Goal: Task Accomplishment & Management: Use online tool/utility

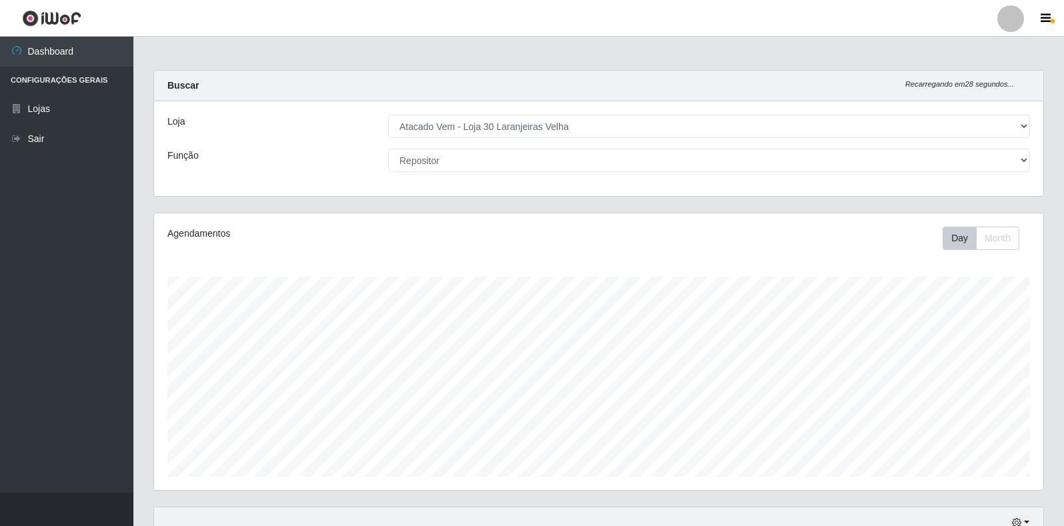
select select "495"
select select "24"
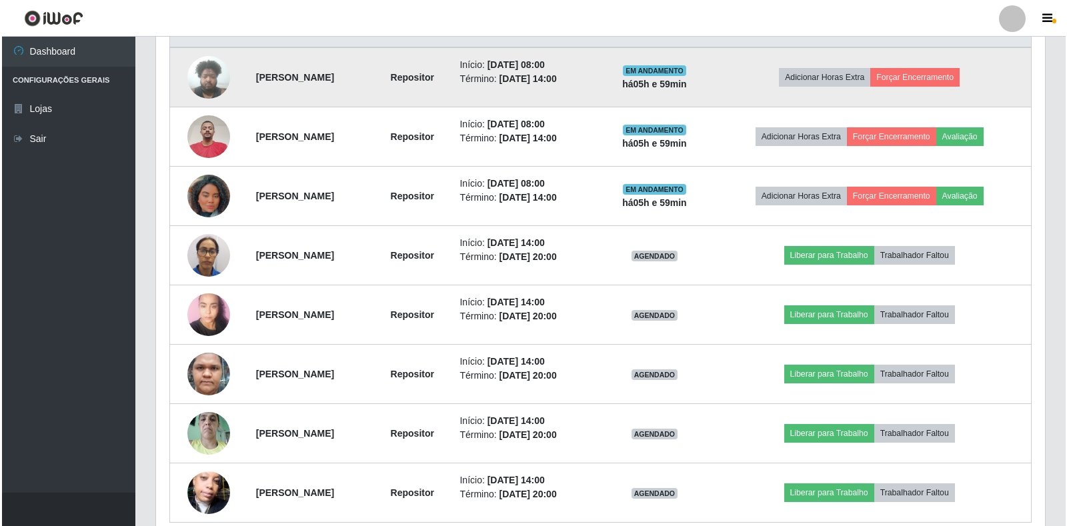
scroll to position [590, 0]
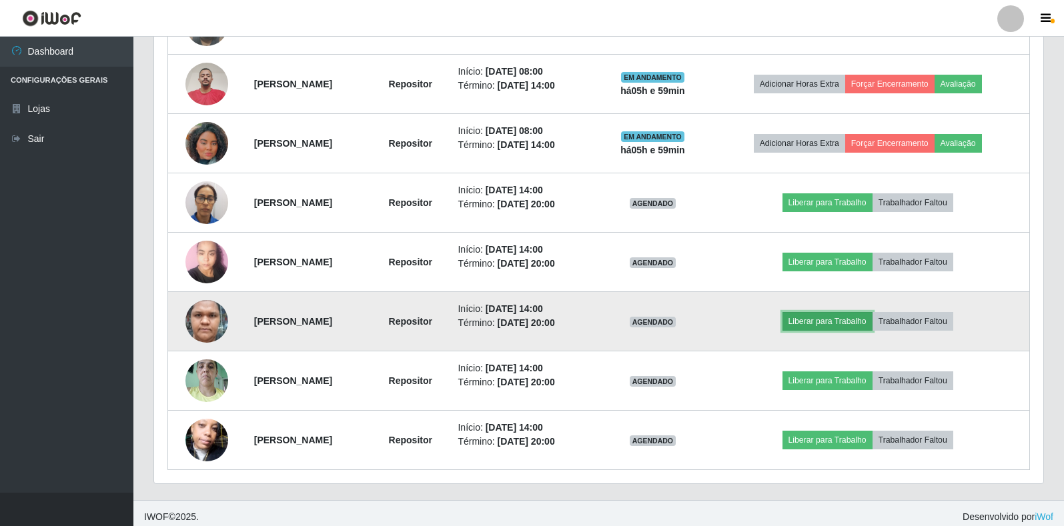
click at [869, 327] on button "Liberar para Trabalho" at bounding box center [827, 321] width 90 height 19
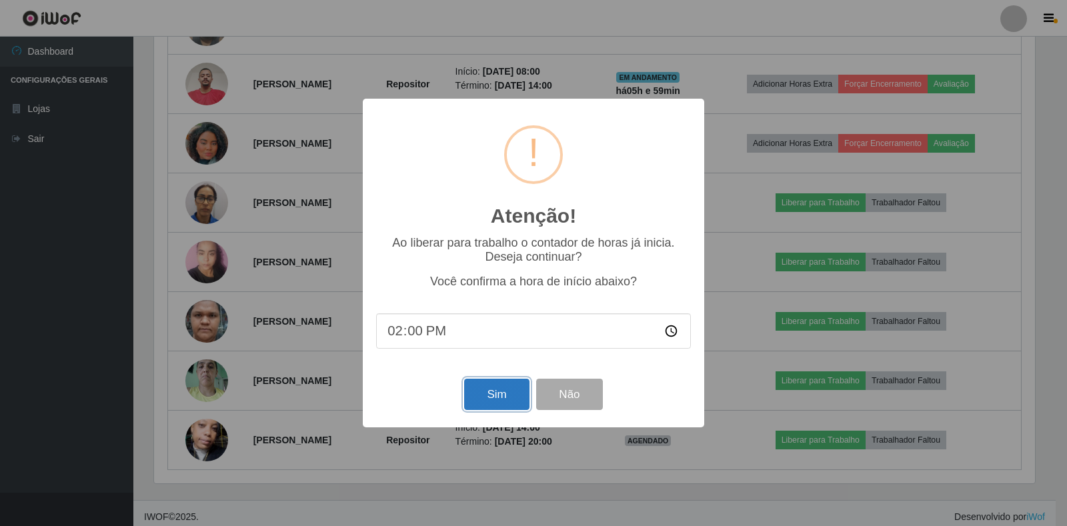
click at [508, 396] on button "Sim" at bounding box center [496, 394] width 65 height 31
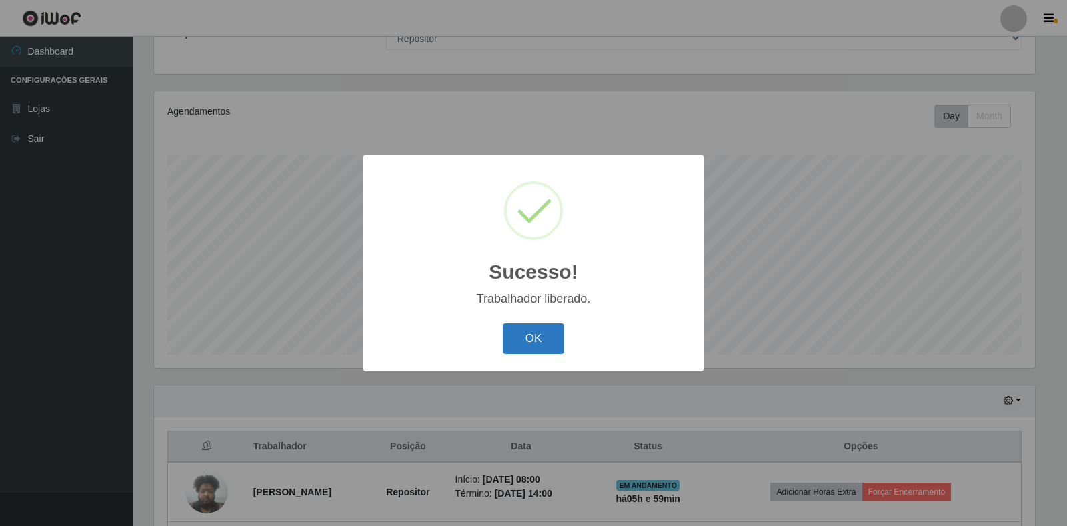
click at [554, 340] on button "OK" at bounding box center [534, 339] width 62 height 31
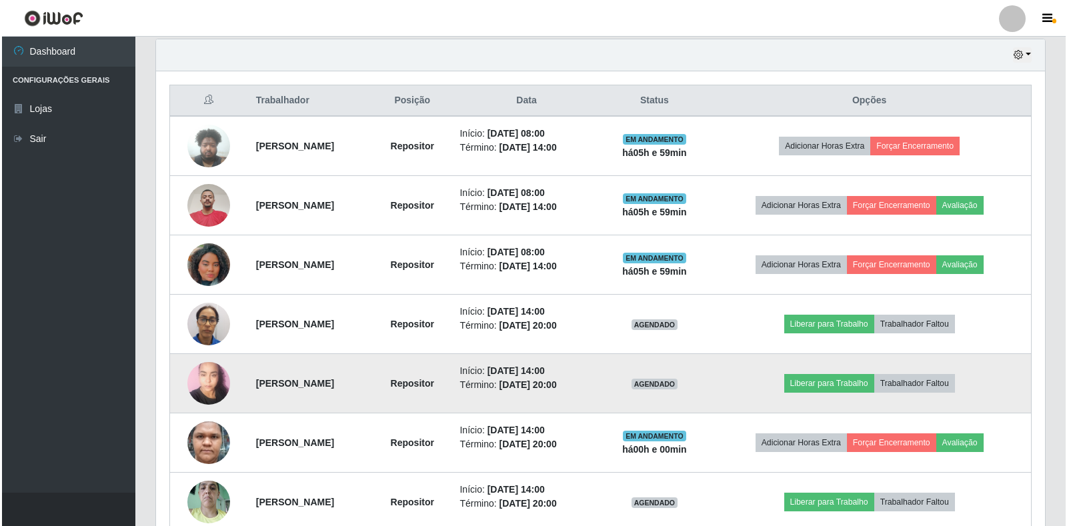
scroll to position [464, 0]
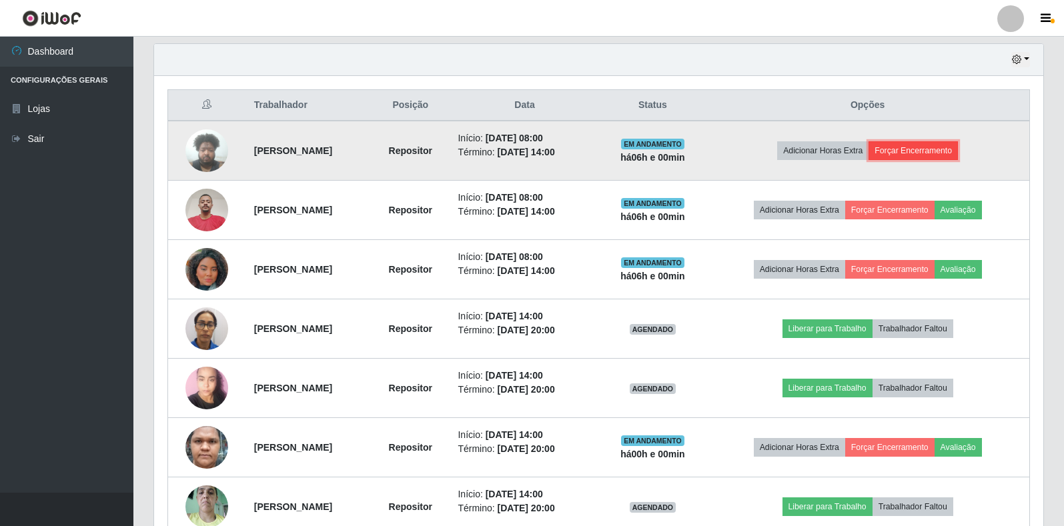
click at [921, 155] on button "Forçar Encerramento" at bounding box center [913, 150] width 89 height 19
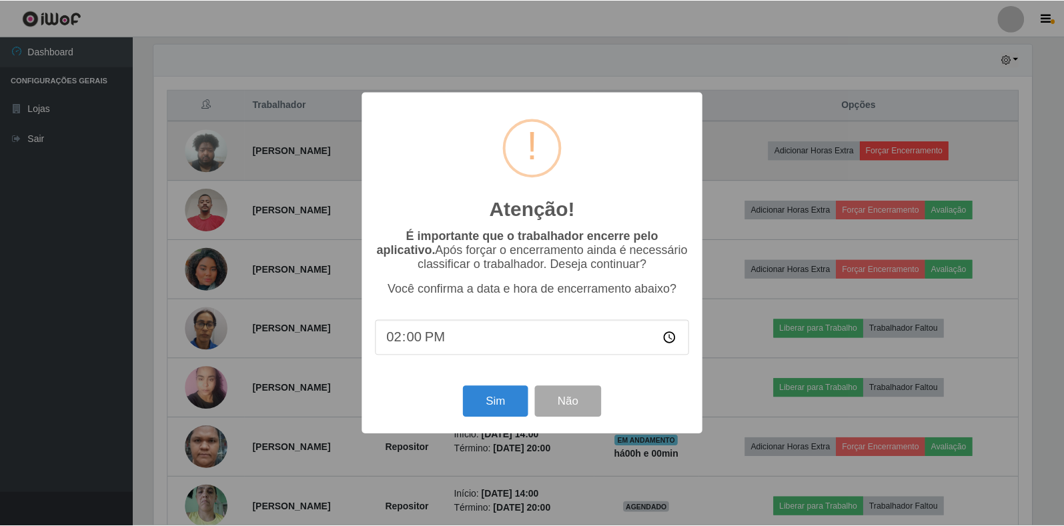
scroll to position [277, 881]
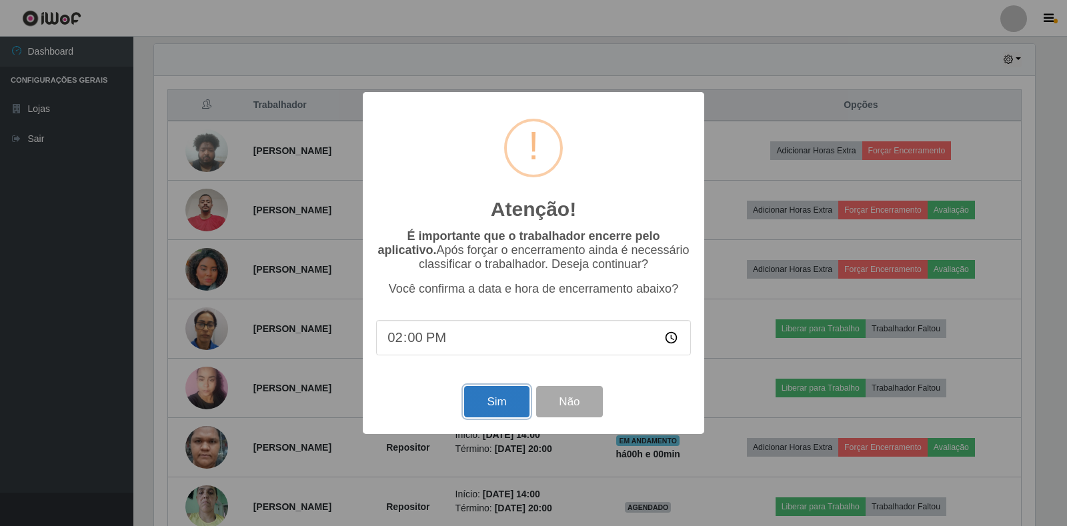
click at [489, 410] on button "Sim" at bounding box center [496, 401] width 65 height 31
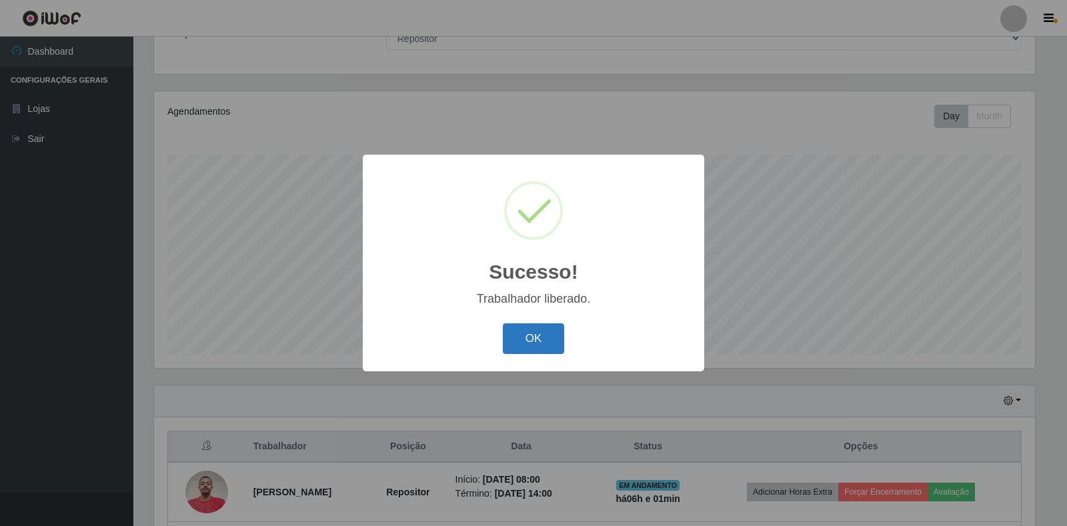
drag, startPoint x: 545, startPoint y: 320, endPoint x: 544, endPoint y: 326, distance: 6.7
click at [545, 321] on div "Sucesso! × Trabalhador liberado. OK Cancel" at bounding box center [534, 263] width 342 height 216
click at [543, 328] on button "OK" at bounding box center [534, 339] width 62 height 31
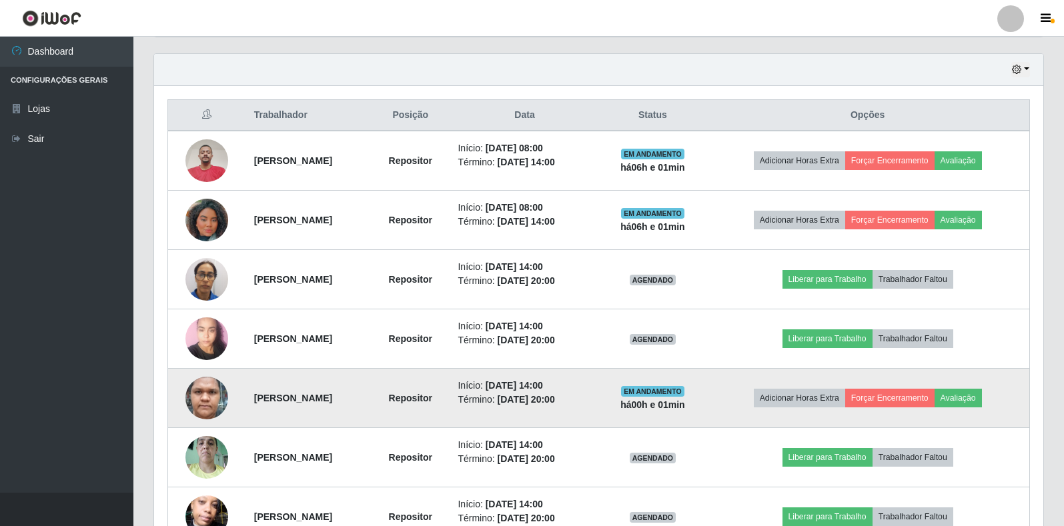
scroll to position [338, 0]
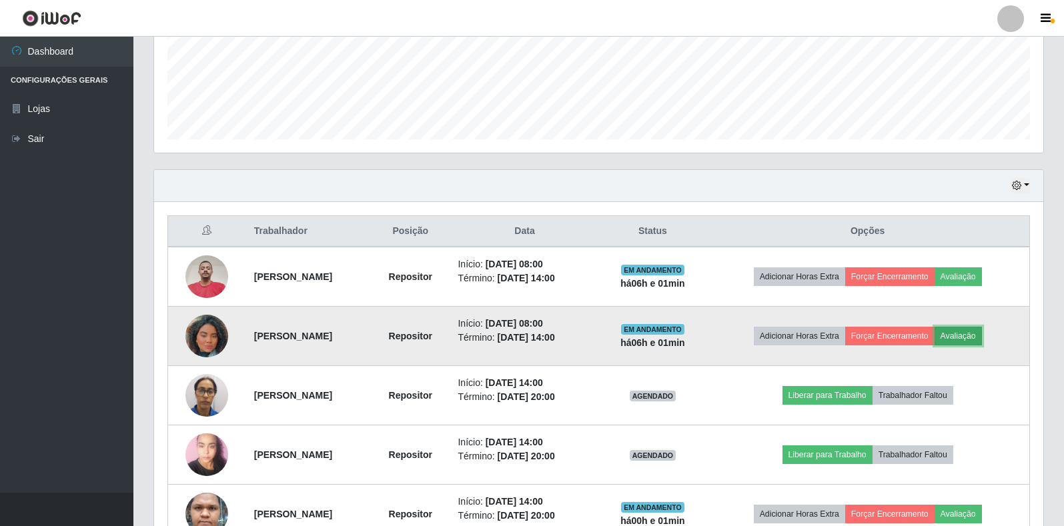
click at [966, 336] on button "Avaliação" at bounding box center [958, 336] width 47 height 19
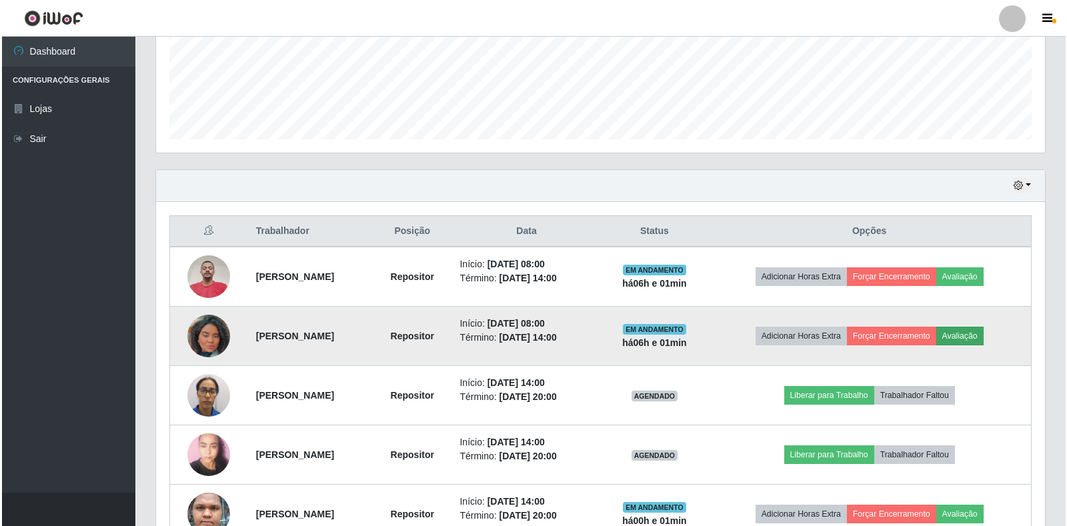
scroll to position [277, 881]
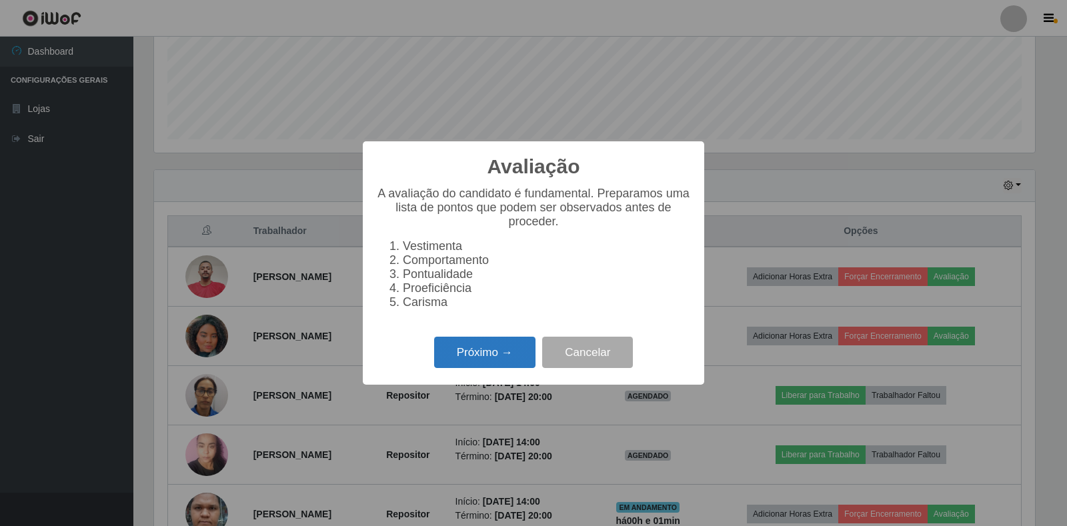
click at [508, 363] on button "Próximo →" at bounding box center [484, 352] width 101 height 31
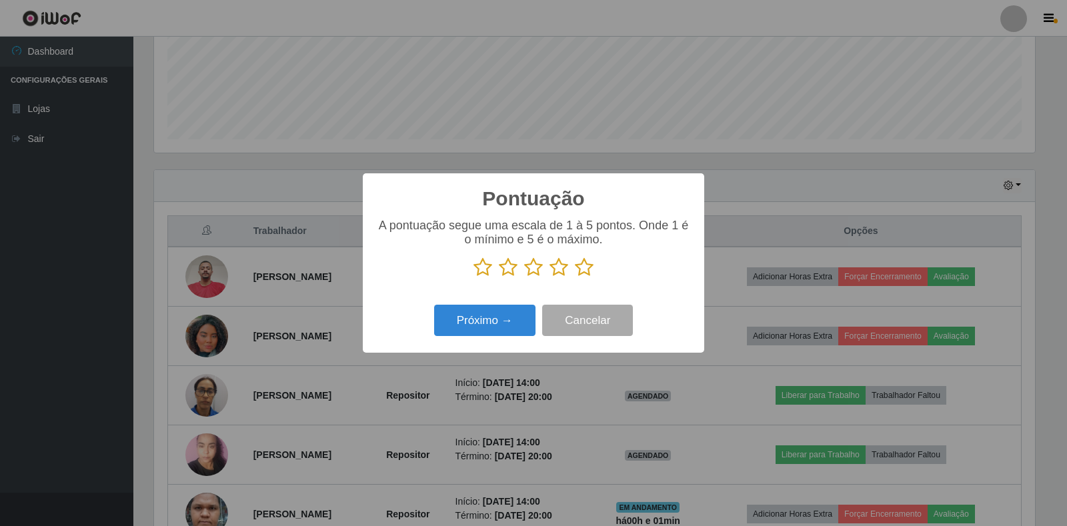
click at [556, 271] on icon at bounding box center [559, 267] width 19 height 20
click at [550, 277] on input "radio" at bounding box center [550, 277] width 0 height 0
click at [518, 322] on button "Próximo →" at bounding box center [484, 320] width 101 height 31
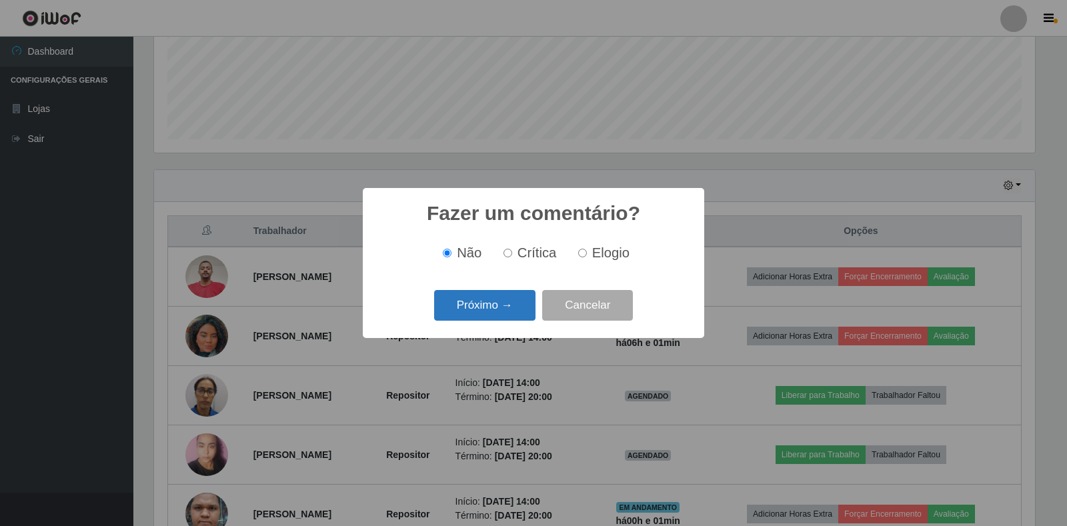
click at [526, 315] on button "Próximo →" at bounding box center [484, 305] width 101 height 31
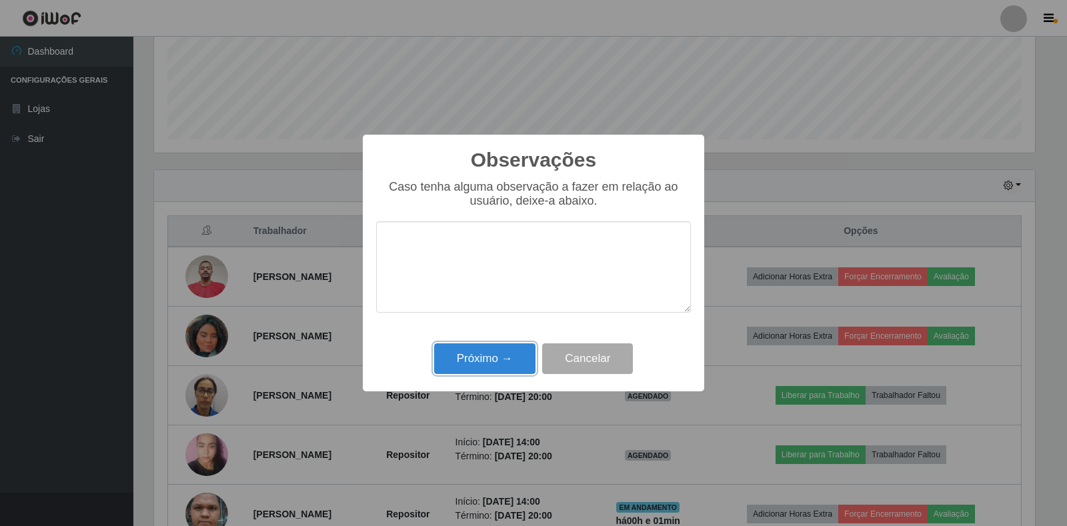
drag, startPoint x: 492, startPoint y: 358, endPoint x: 785, endPoint y: 352, distance: 292.9
click at [492, 358] on button "Próximo →" at bounding box center [484, 359] width 101 height 31
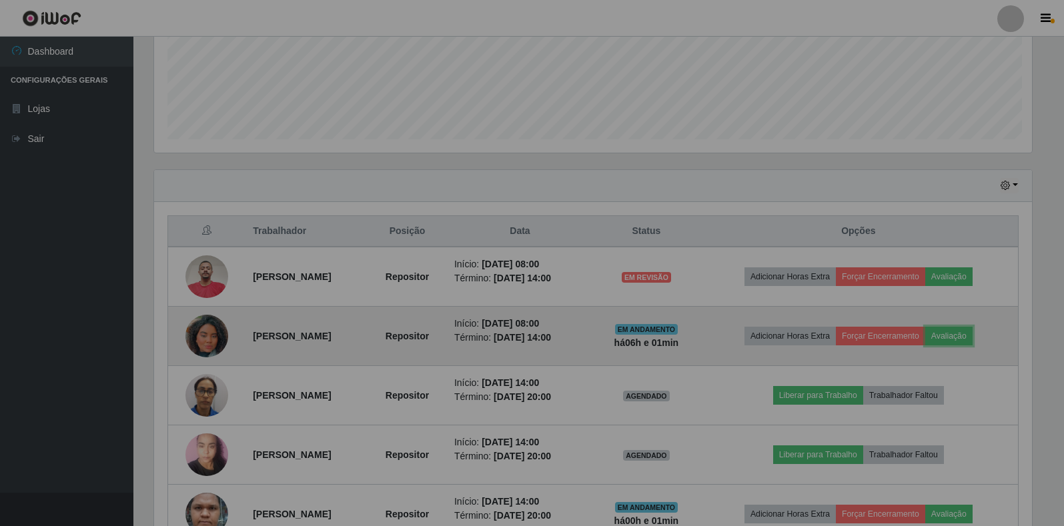
scroll to position [277, 889]
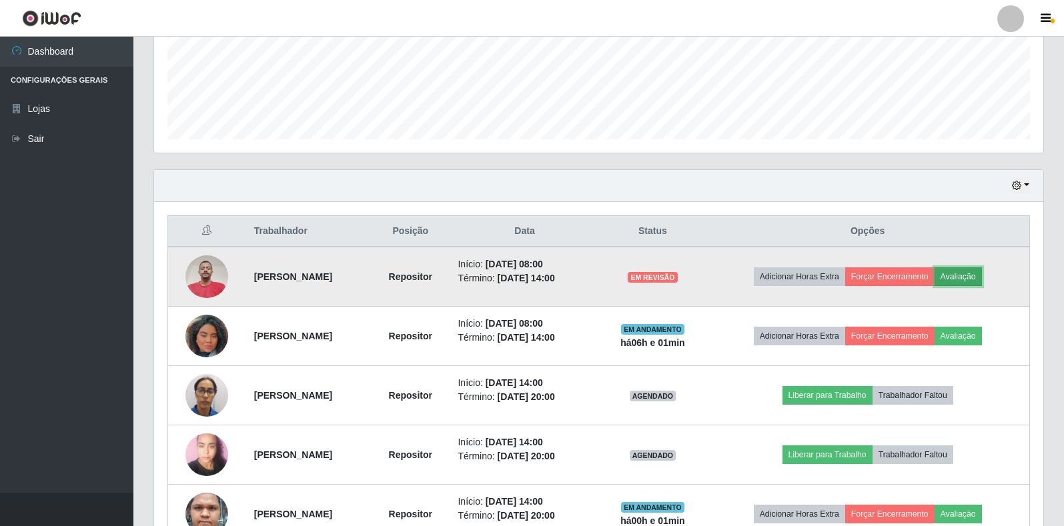
click at [975, 280] on button "Avaliação" at bounding box center [958, 276] width 47 height 19
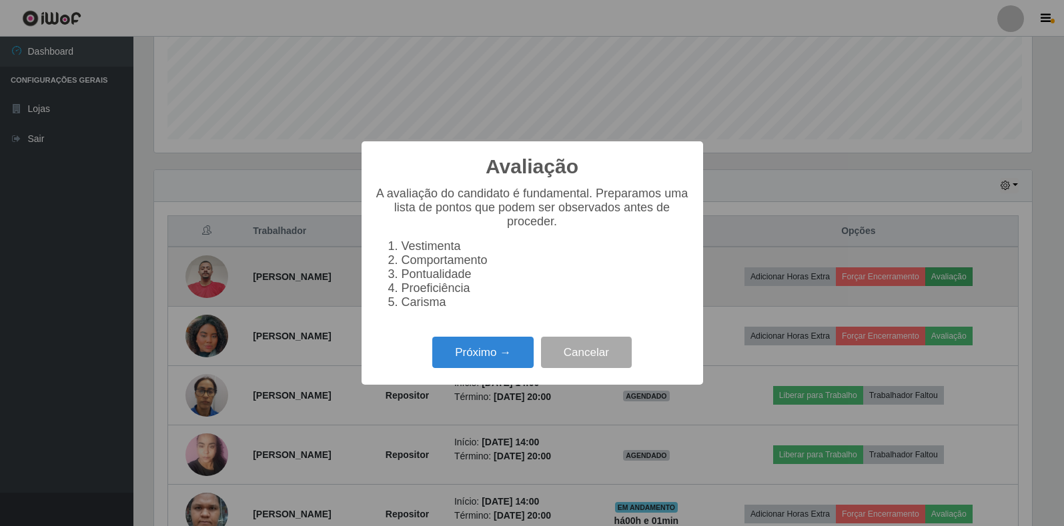
scroll to position [277, 881]
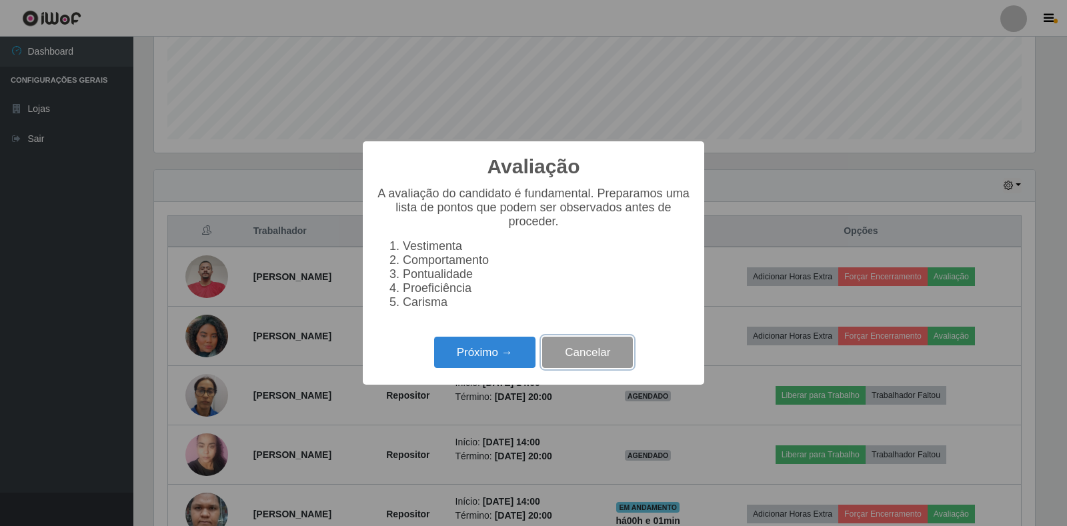
click at [620, 359] on button "Cancelar" at bounding box center [587, 352] width 91 height 31
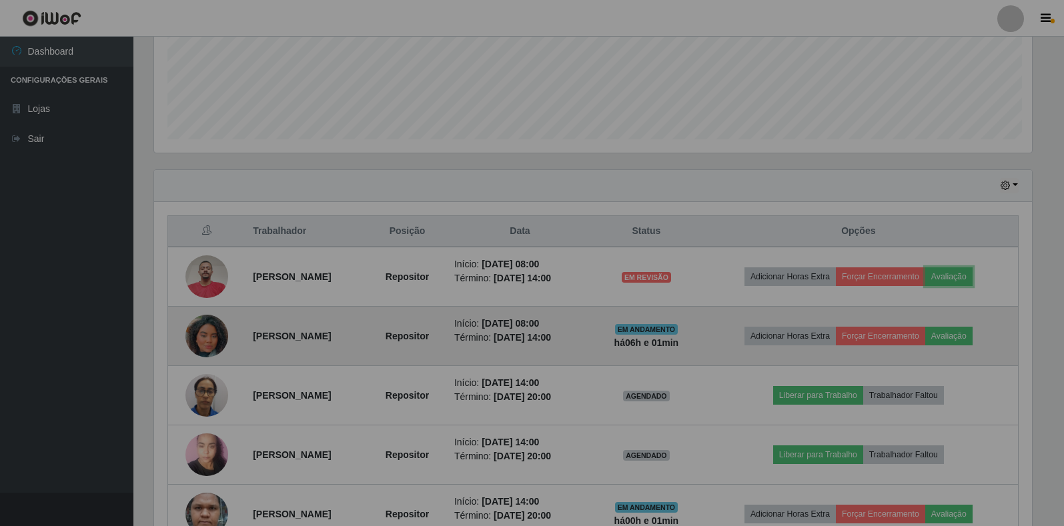
scroll to position [277, 889]
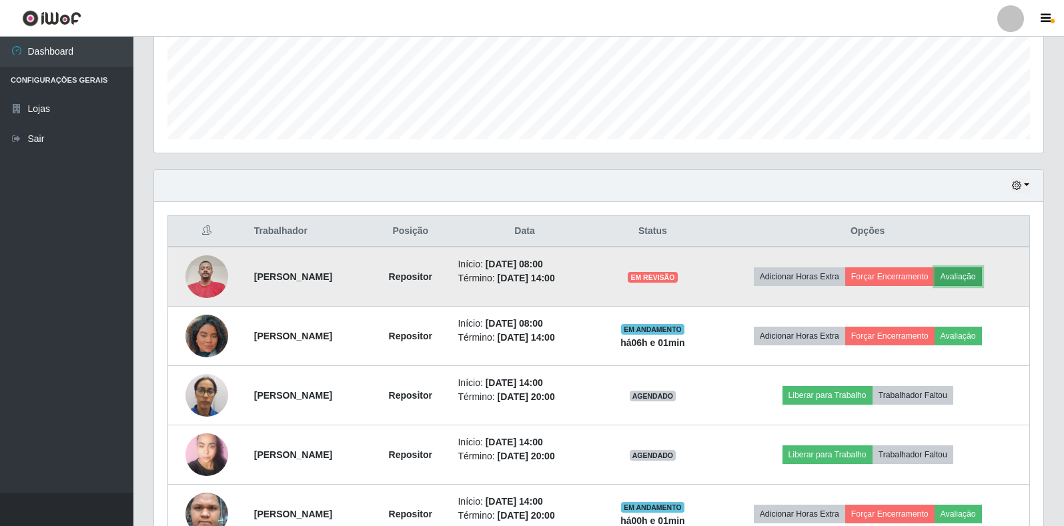
click at [972, 281] on button "Avaliação" at bounding box center [958, 276] width 47 height 19
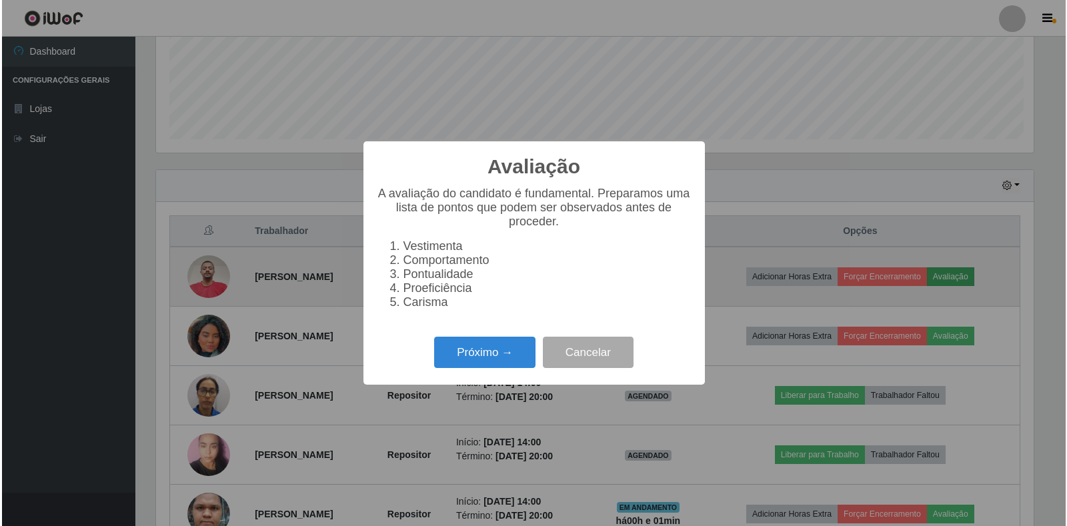
scroll to position [277, 881]
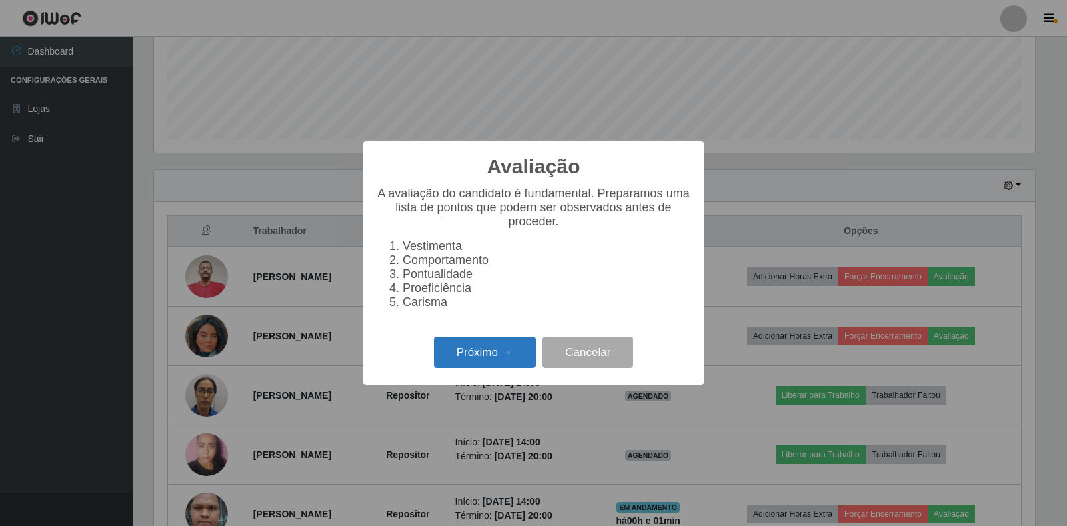
click at [502, 354] on button "Próximo →" at bounding box center [484, 352] width 101 height 31
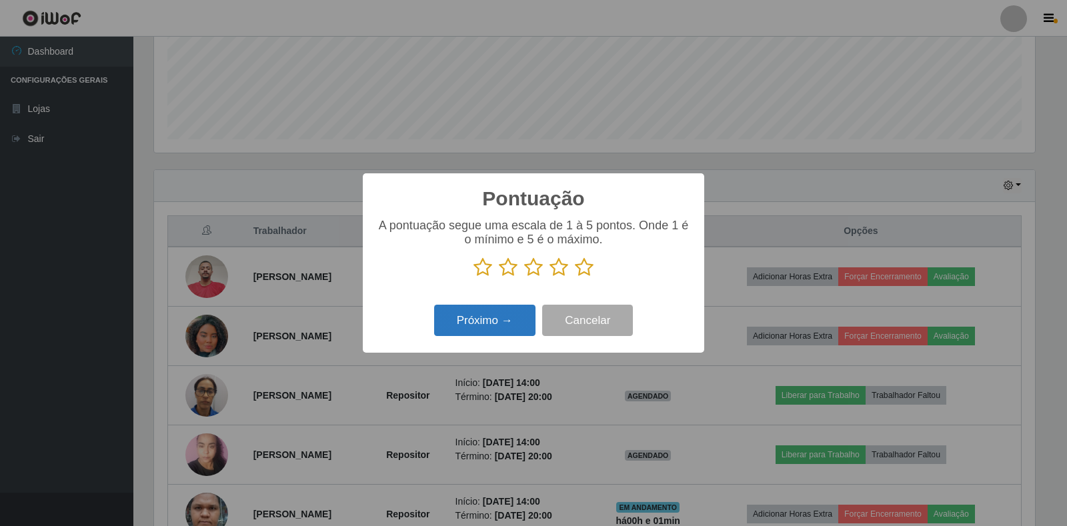
scroll to position [666789, 666185]
click at [556, 273] on icon at bounding box center [559, 267] width 19 height 20
click at [550, 277] on input "radio" at bounding box center [550, 277] width 0 height 0
click at [494, 317] on button "Próximo →" at bounding box center [484, 320] width 101 height 31
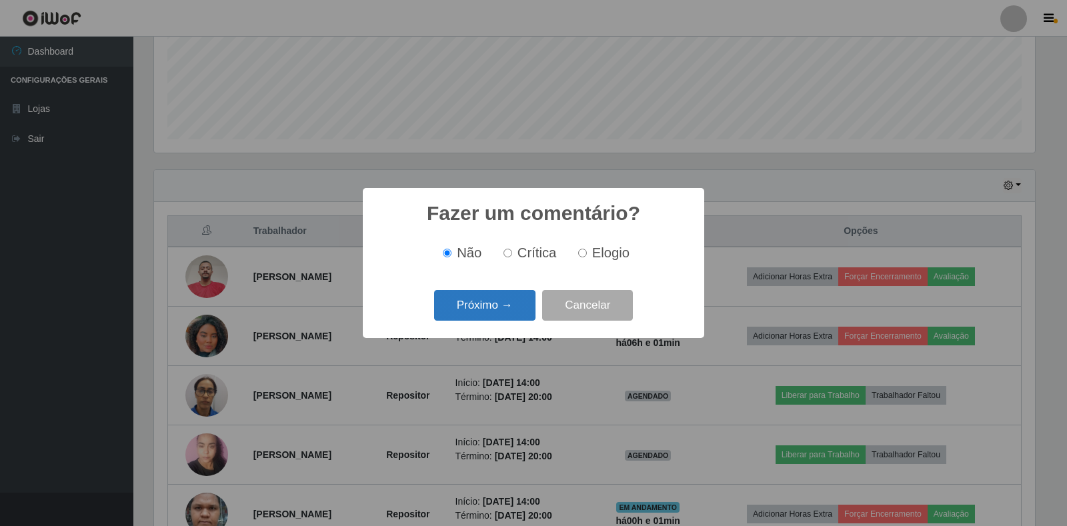
click at [509, 311] on button "Próximo →" at bounding box center [484, 305] width 101 height 31
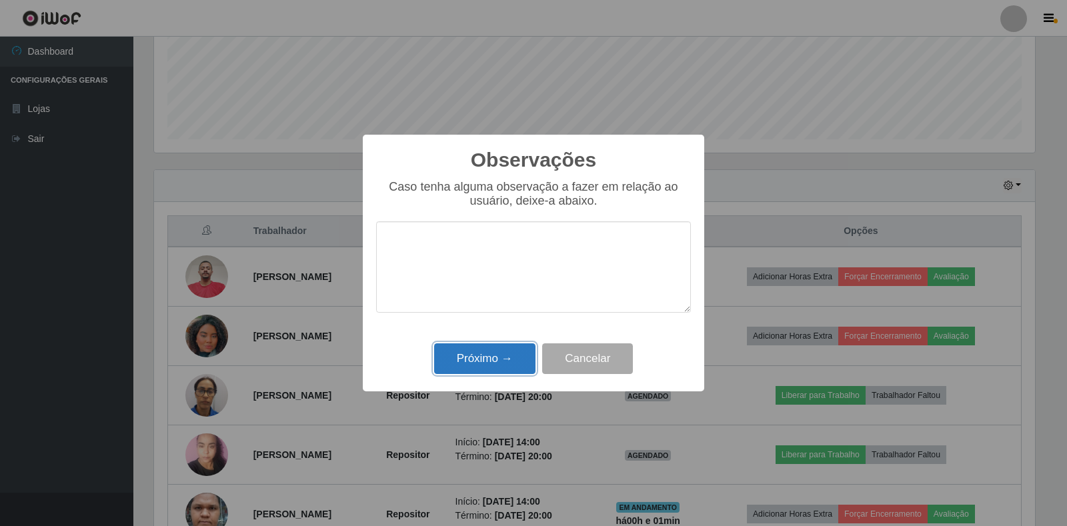
click at [498, 364] on button "Próximo →" at bounding box center [484, 359] width 101 height 31
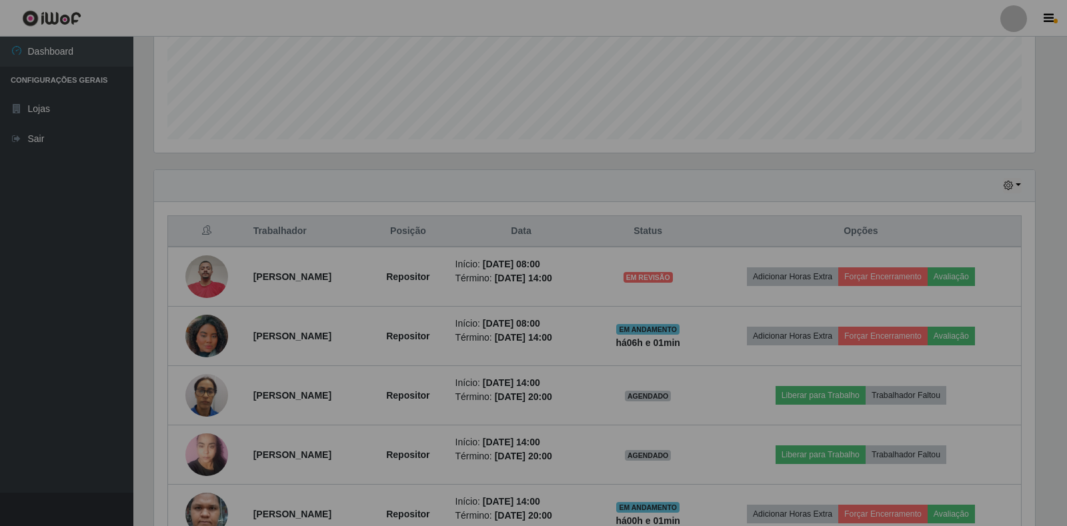
scroll to position [277, 889]
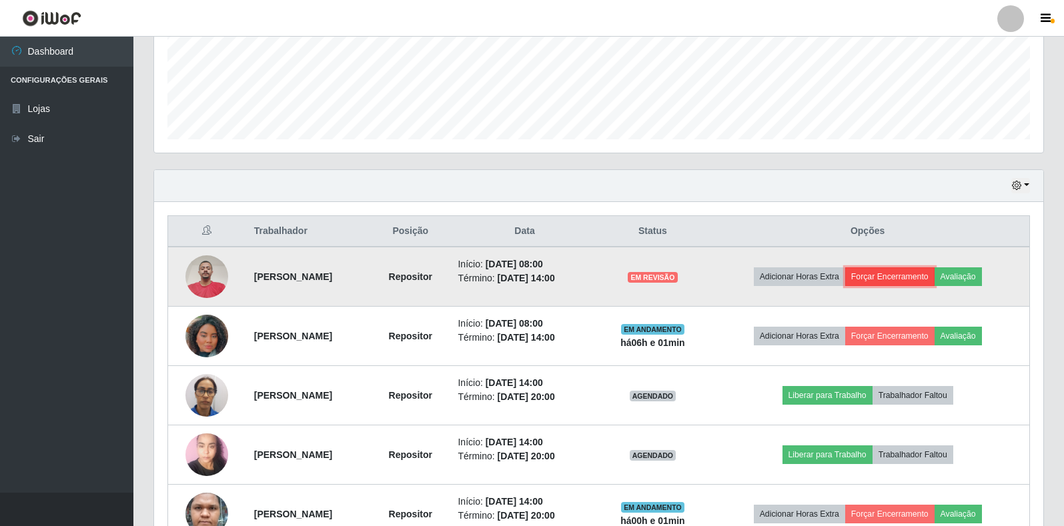
click at [908, 276] on button "Forçar Encerramento" at bounding box center [889, 276] width 89 height 19
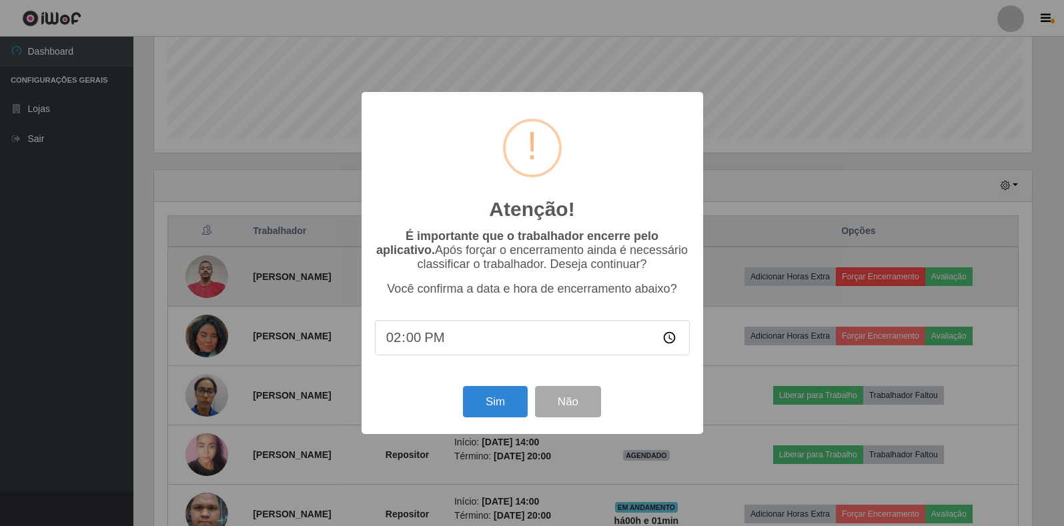
scroll to position [277, 881]
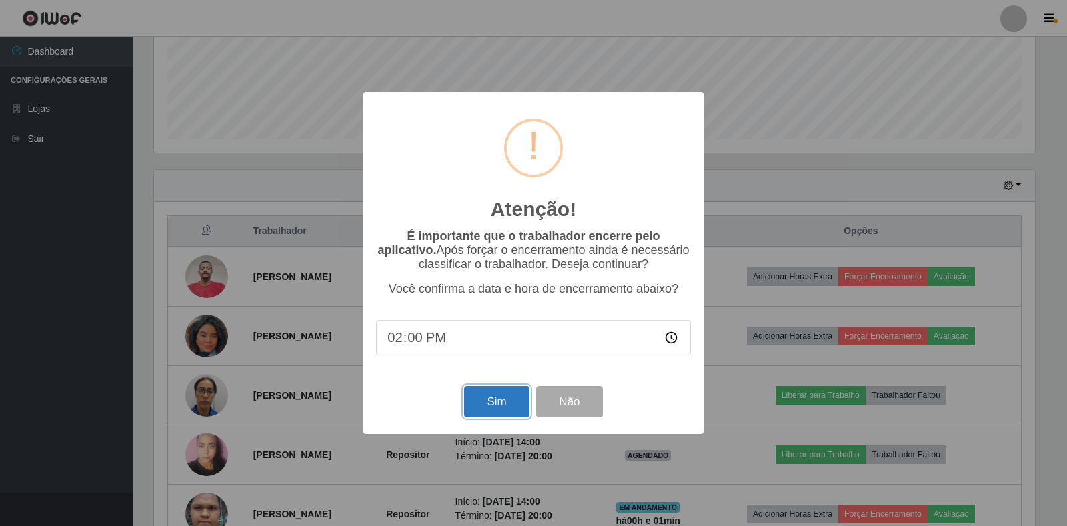
click at [514, 409] on button "Sim" at bounding box center [496, 401] width 65 height 31
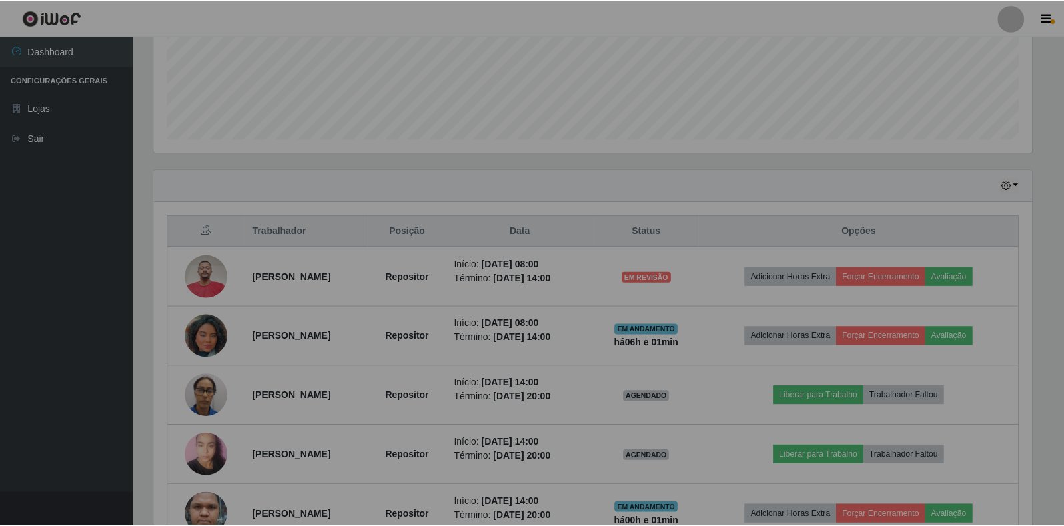
scroll to position [0, 0]
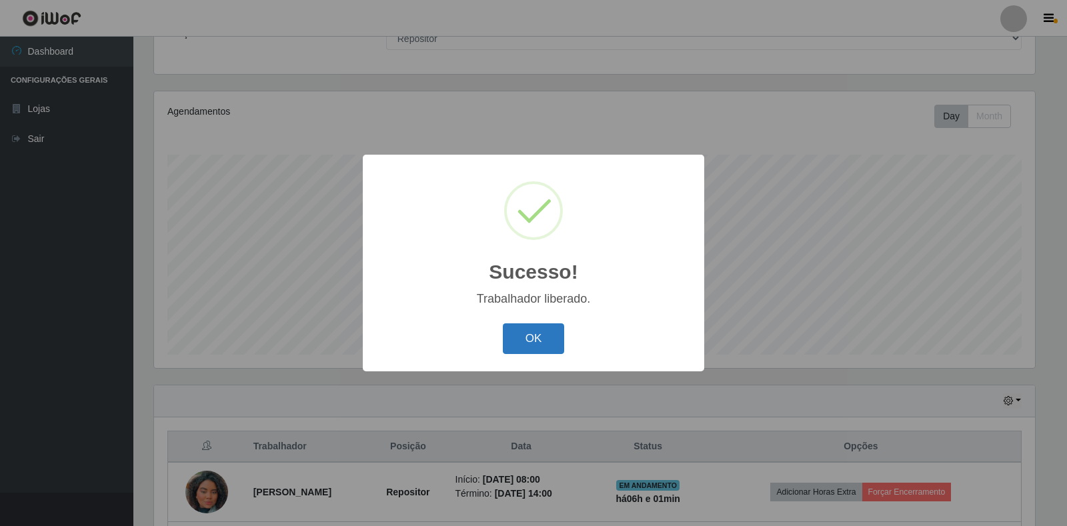
click at [550, 339] on button "OK" at bounding box center [534, 339] width 62 height 31
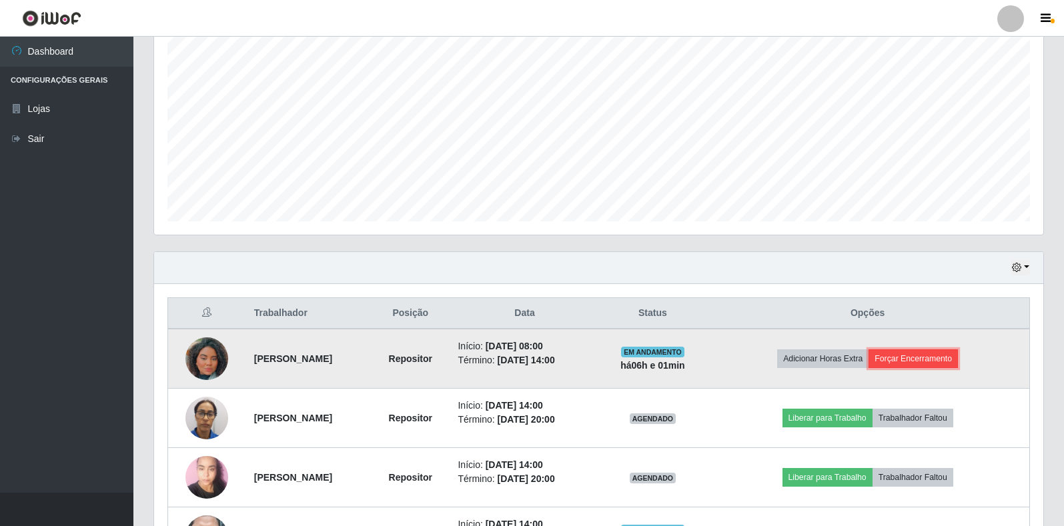
click at [925, 356] on button "Forçar Encerramento" at bounding box center [913, 359] width 89 height 19
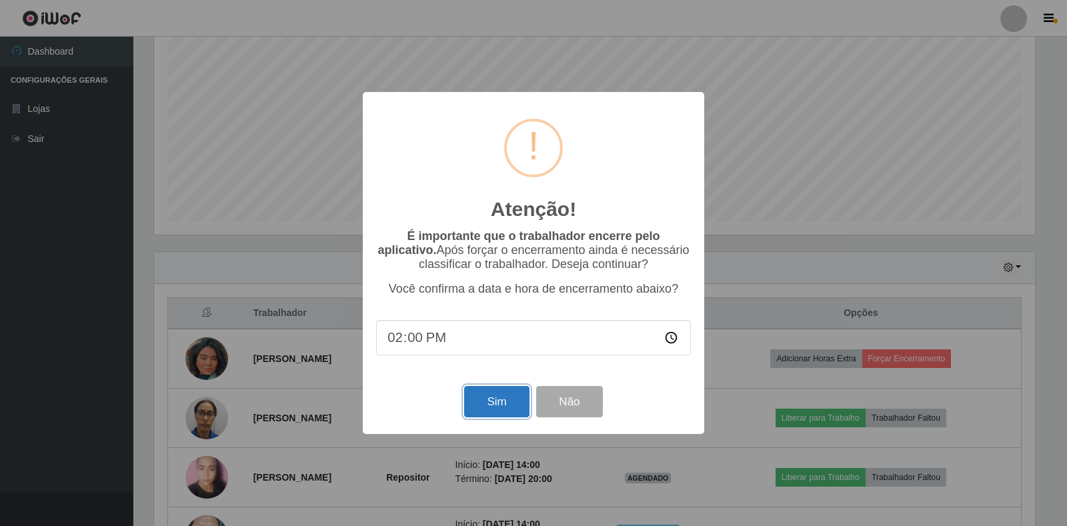
click at [490, 410] on button "Sim" at bounding box center [496, 401] width 65 height 31
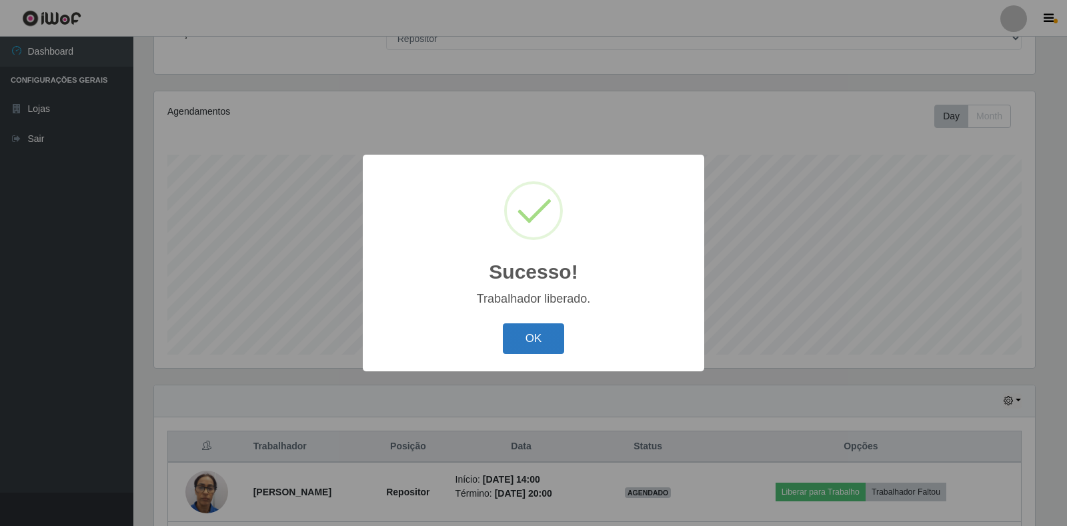
click at [548, 340] on button "OK" at bounding box center [534, 339] width 62 height 31
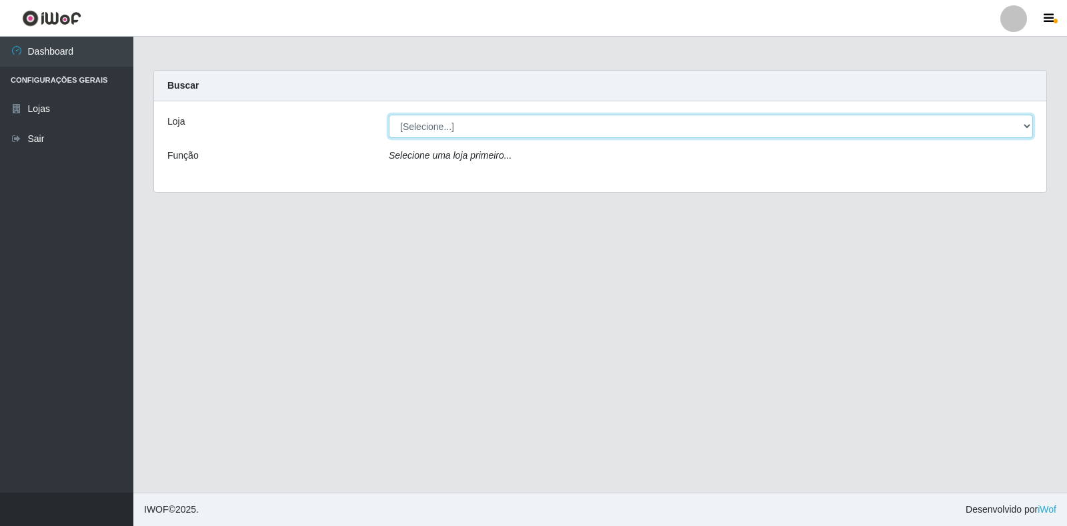
click at [488, 130] on select "[Selecione...] Atacado Vem - Loja 30 Laranjeiras Velha" at bounding box center [711, 126] width 644 height 23
select select "495"
click at [389, 115] on select "[Selecione...] Atacado Vem - Loja 30 Laranjeiras Velha" at bounding box center [711, 126] width 644 height 23
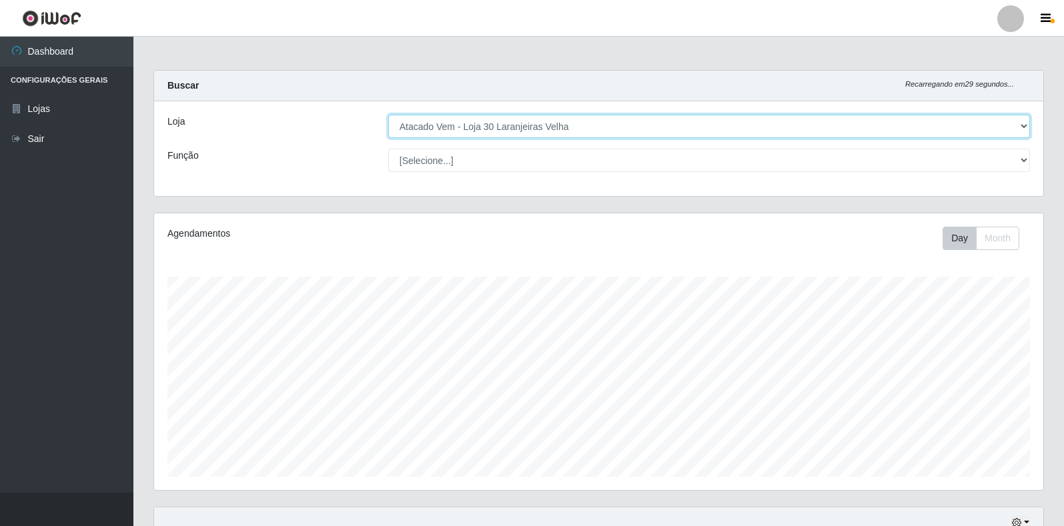
scroll to position [277, 889]
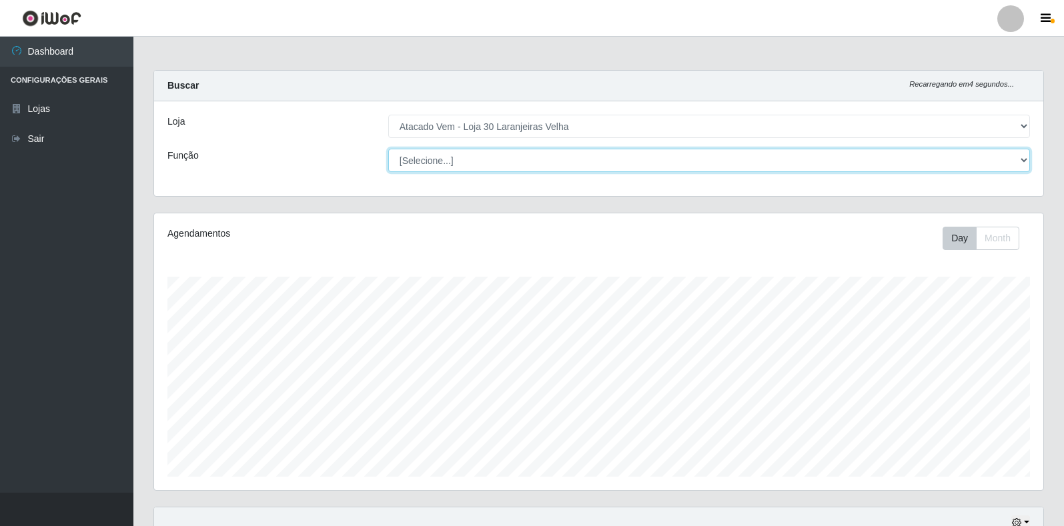
drag, startPoint x: 425, startPoint y: 155, endPoint x: 430, endPoint y: 160, distance: 7.1
click at [425, 155] on select "[Selecione...] Repositor Repositor + Repositor ++" at bounding box center [709, 160] width 642 height 23
select select "24"
click at [388, 149] on select "[Selecione...] Repositor Repositor + Repositor ++" at bounding box center [709, 160] width 642 height 23
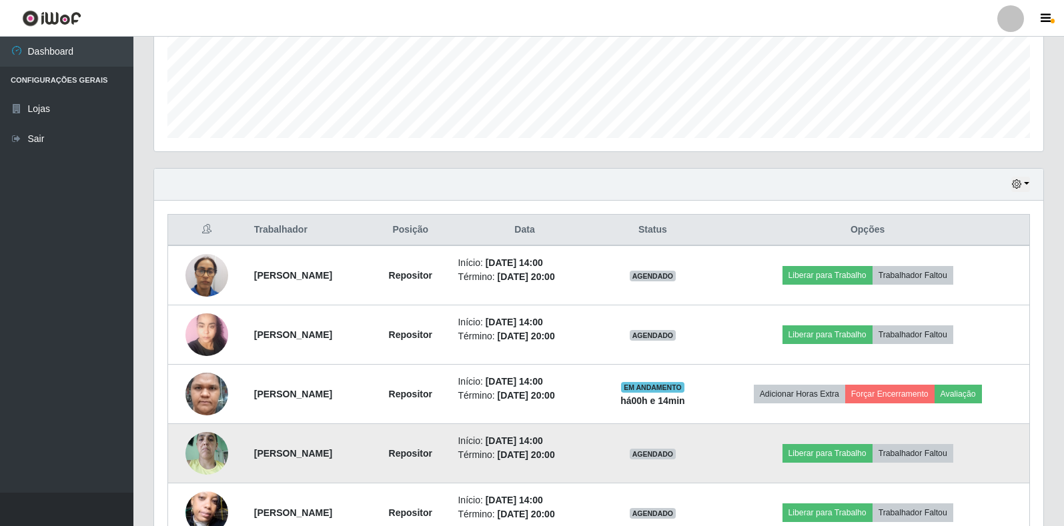
scroll to position [419, 0]
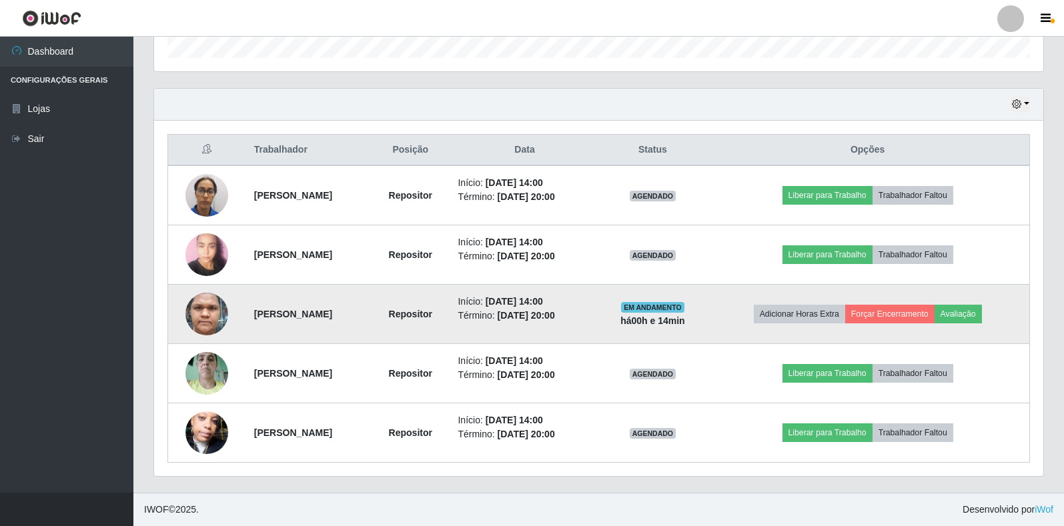
drag, startPoint x: 728, startPoint y: 324, endPoint x: 737, endPoint y: 325, distance: 8.7
click at [706, 325] on td "EM ANDAMENTO há 00 h e 14 min" at bounding box center [653, 314] width 107 height 59
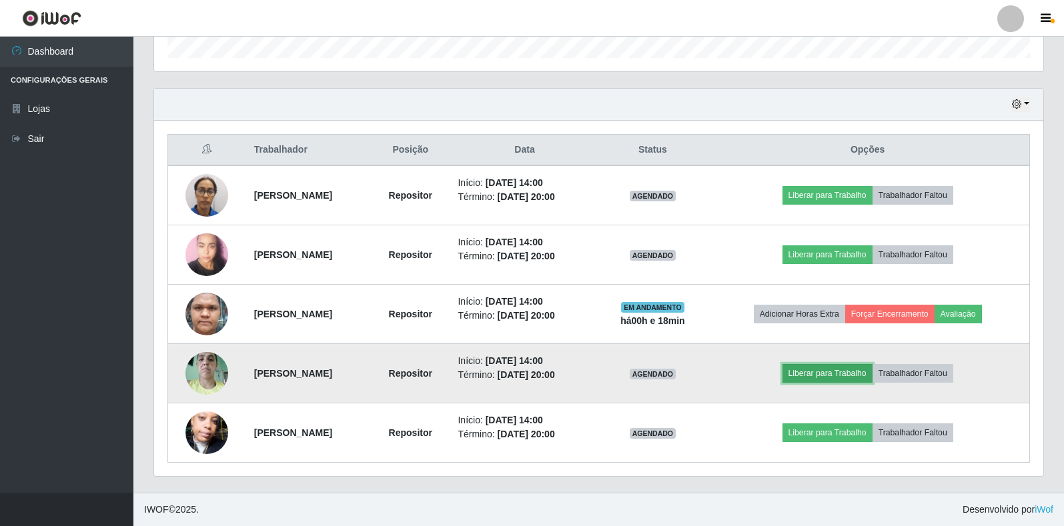
click at [841, 375] on button "Liberar para Trabalho" at bounding box center [827, 373] width 90 height 19
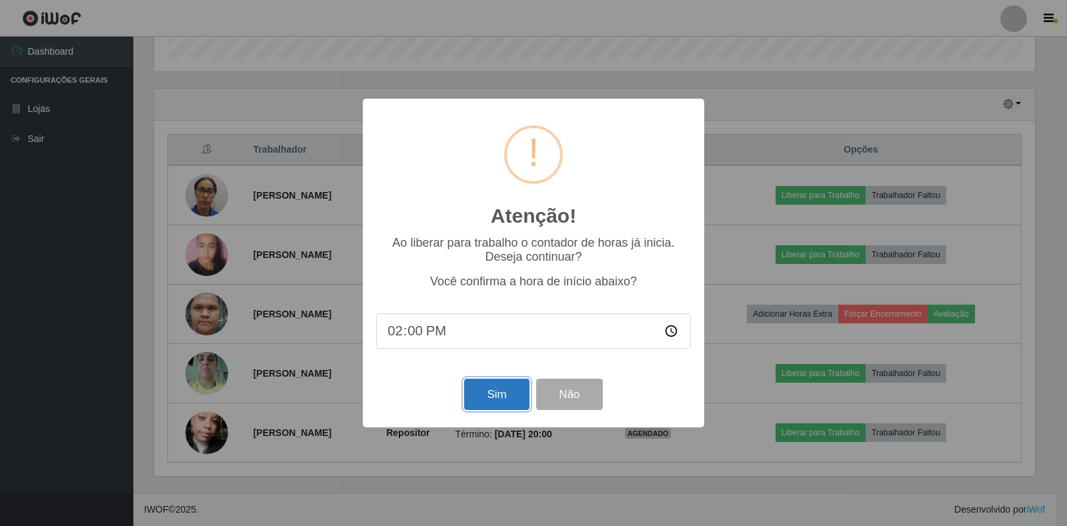
click at [510, 396] on button "Sim" at bounding box center [496, 394] width 65 height 31
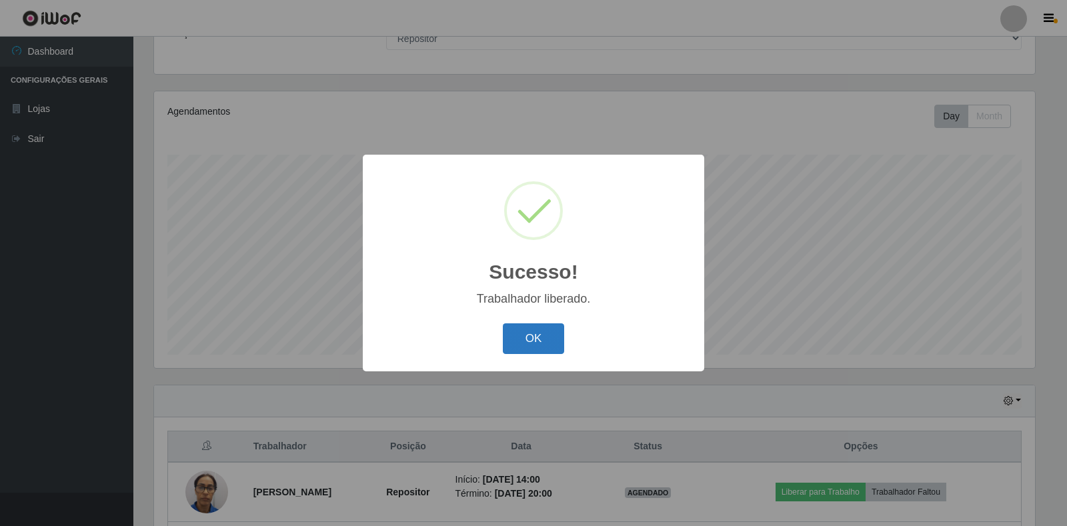
click at [526, 340] on button "OK" at bounding box center [534, 339] width 62 height 31
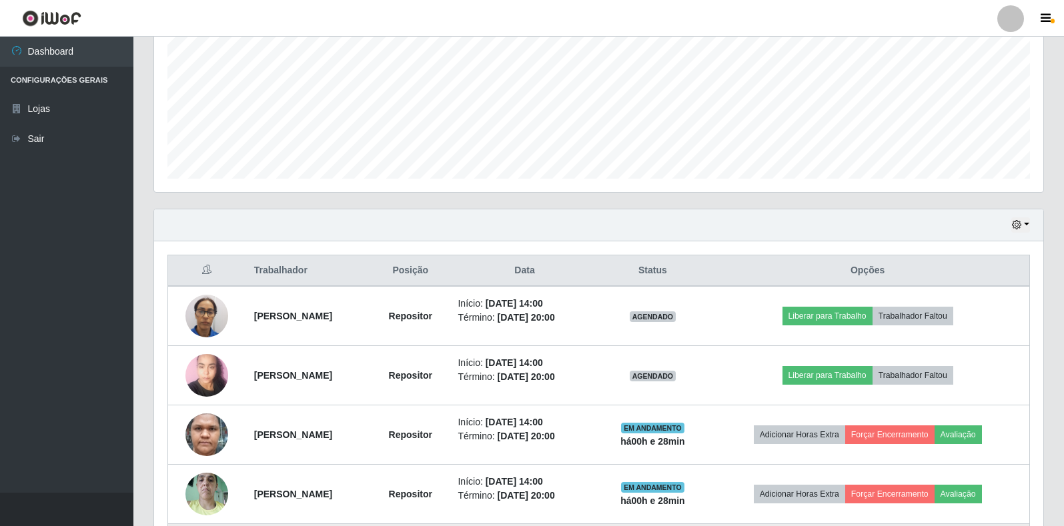
scroll to position [419, 0]
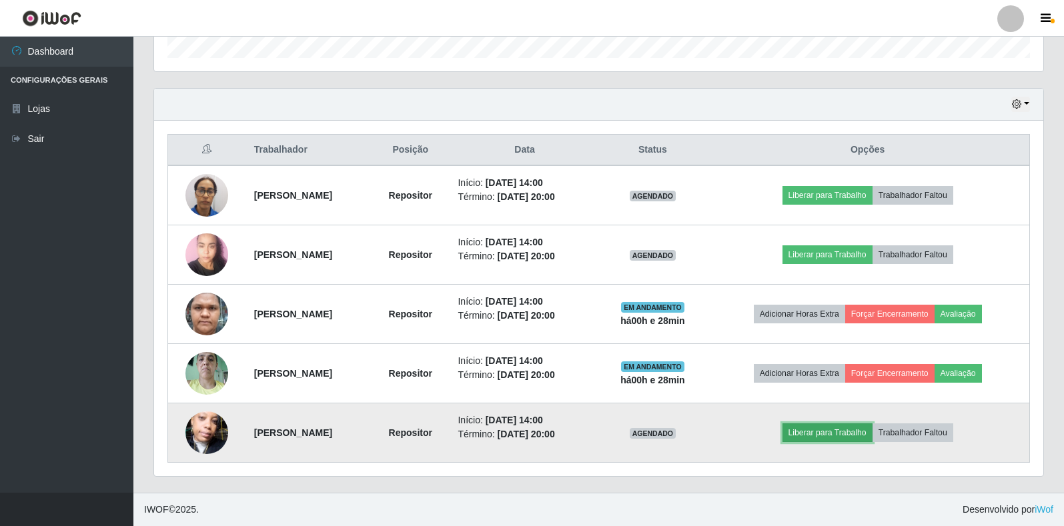
click at [848, 436] on button "Liberar para Trabalho" at bounding box center [827, 433] width 90 height 19
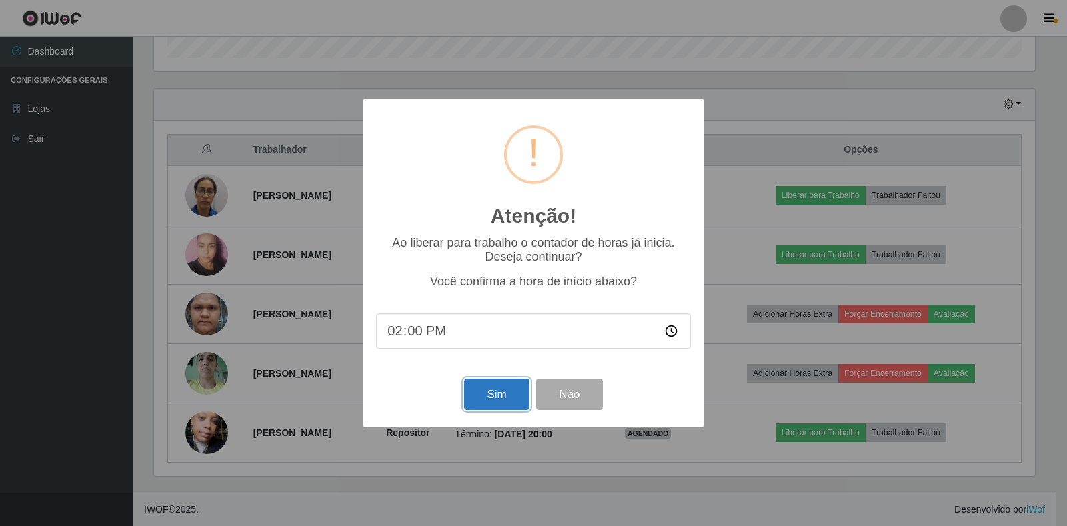
click at [503, 392] on button "Sim" at bounding box center [496, 394] width 65 height 31
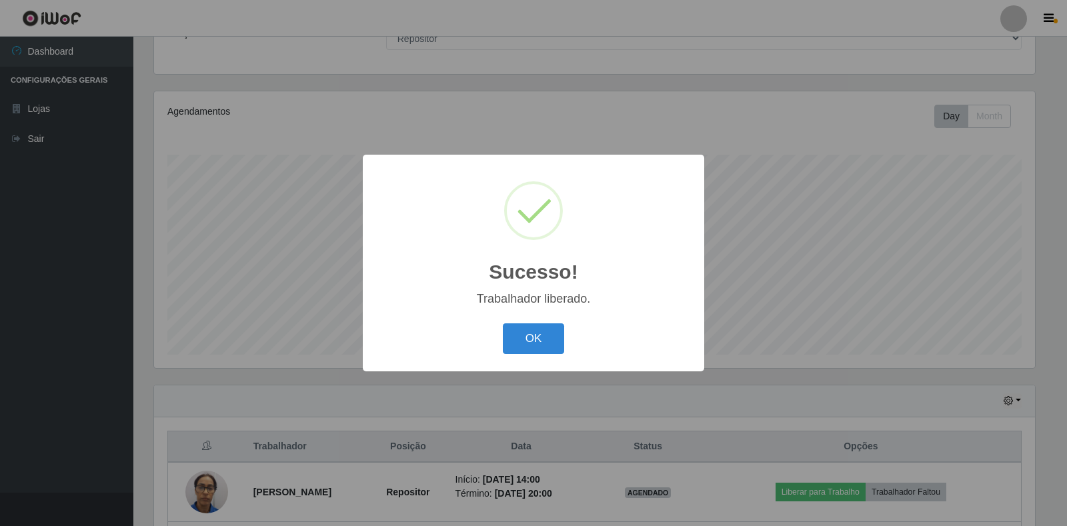
drag, startPoint x: 530, startPoint y: 338, endPoint x: 531, endPoint y: 330, distance: 7.4
click at [531, 338] on button "OK" at bounding box center [534, 339] width 62 height 31
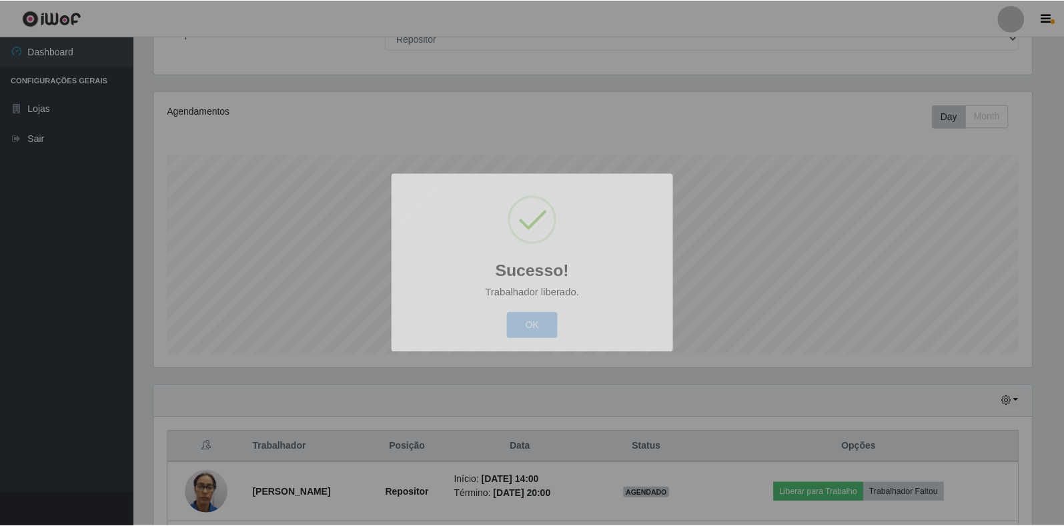
scroll to position [277, 889]
